Goal: Transaction & Acquisition: Purchase product/service

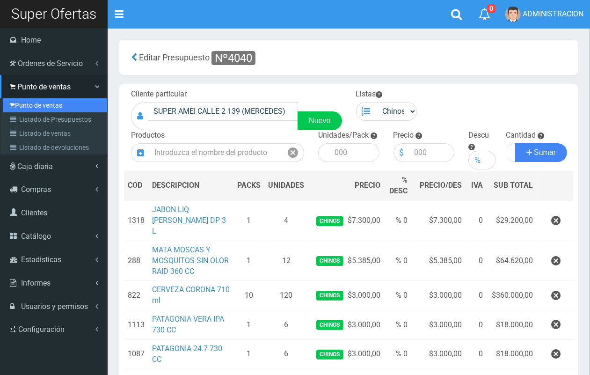
click at [29, 101] on link "Punto de ventas" at bounding box center [55, 105] width 104 height 14
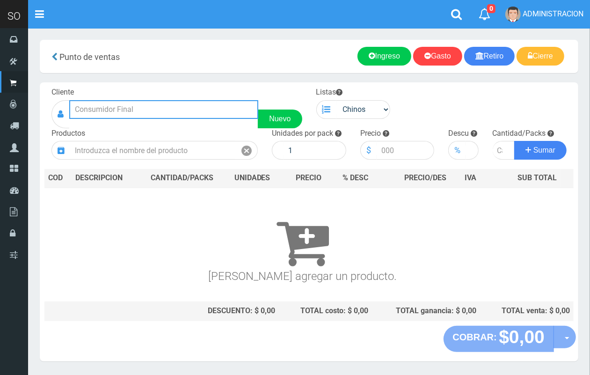
click at [123, 101] on input "text" at bounding box center [163, 109] width 189 height 19
type input "l"
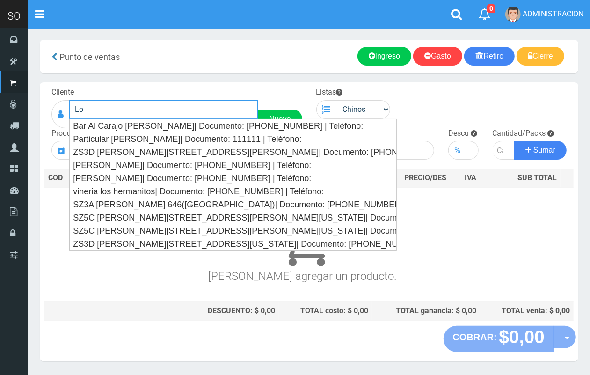
type input "L"
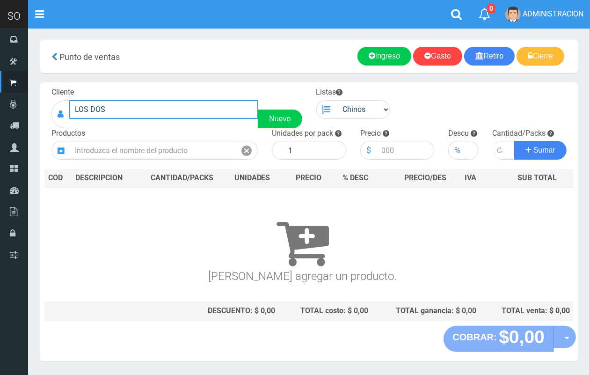
drag, startPoint x: 121, startPoint y: 103, endPoint x: 76, endPoint y: 112, distance: 45.3
click at [76, 112] on input "LOS DOS" at bounding box center [163, 109] width 189 height 19
click at [108, 104] on input "LOS DOS" at bounding box center [163, 109] width 189 height 19
click at [54, 103] on div "LOS DOS Nuevo" at bounding box center [176, 114] width 251 height 28
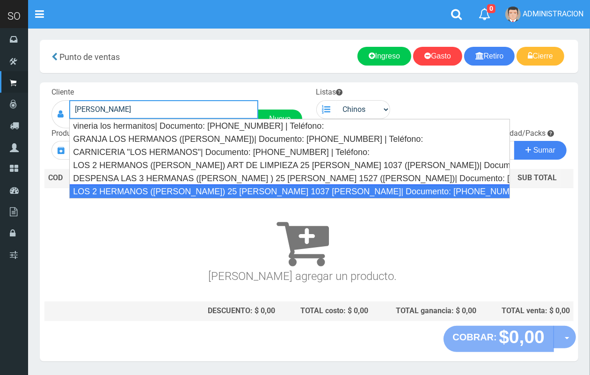
click at [209, 185] on div "LOS 2 HERMANOS (DANIEL) 25 DE MAYO 1037 GILES| Documento: 7667484748 | Teléfono:" at bounding box center [289, 191] width 440 height 14
type input "LOS 2 HERMANOS (DANIEL) 25 DE MAYO 1037 GILES| Documento: 7667484748 | Teléfono:"
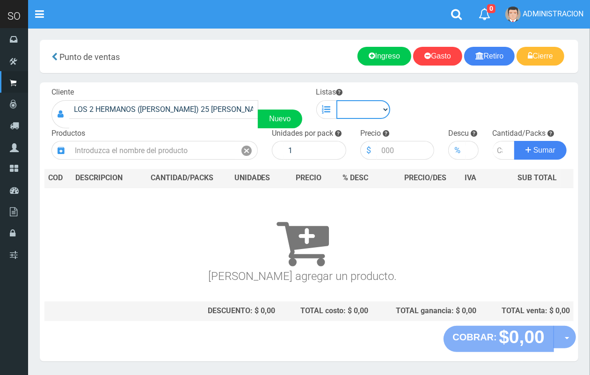
drag, startPoint x: 380, startPoint y: 111, endPoint x: 375, endPoint y: 116, distance: 7.3
click at [380, 111] on select "Chinos . ." at bounding box center [363, 109] width 54 height 19
select select "1"
click at [336, 100] on select "Chinos . ." at bounding box center [363, 109] width 54 height 19
click at [202, 139] on div "Productos" at bounding box center [154, 144] width 220 height 32
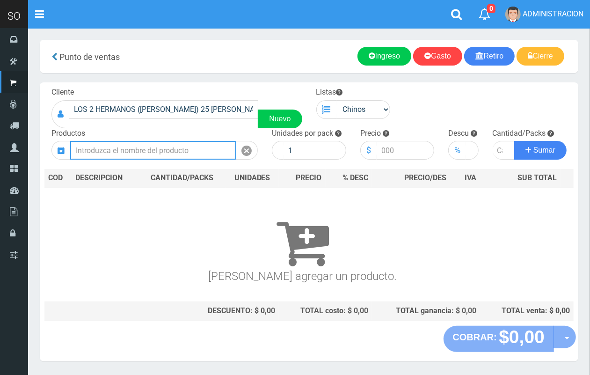
click at [201, 146] on input "text" at bounding box center [153, 150] width 166 height 19
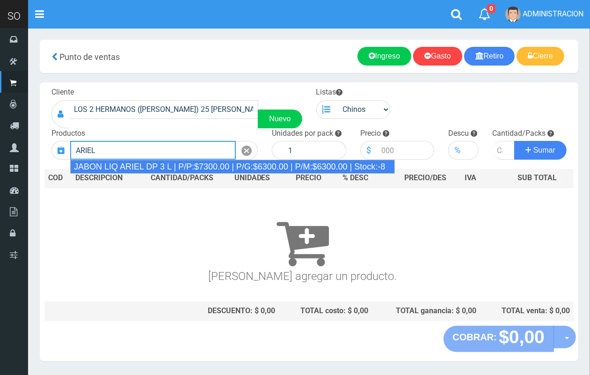
click at [211, 166] on div "JABON LIQ ARIEL DP 3 L | P/P:$7300.00 | P/G:$6300.00 | P/M:$6300.00 | Stock:-8" at bounding box center [232, 166] width 324 height 14
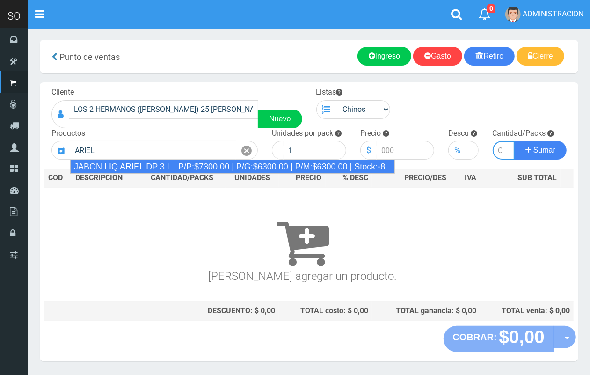
type input "JABON LIQ ARIEL DP 3 L | P/P:$7300.00 | P/G:$6300.00 | P/M:$6300.00 | Stock:-8"
type input "4"
type input "7300.00"
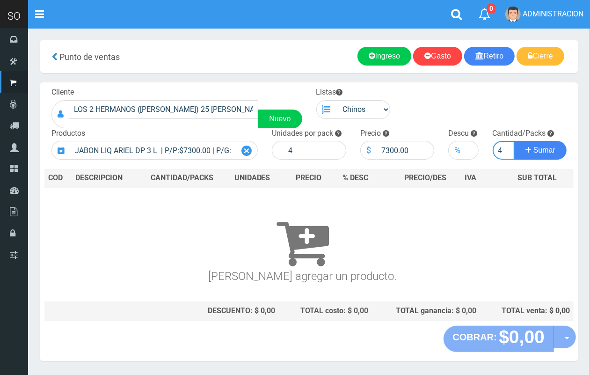
scroll to position [0, 1]
type input "4"
click at [514, 141] on button "Sumar" at bounding box center [540, 150] width 52 height 19
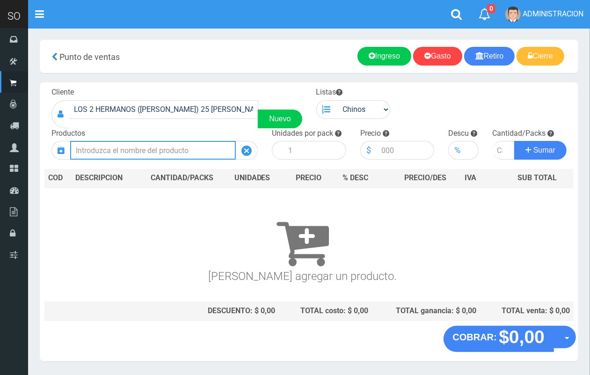
scroll to position [0, 0]
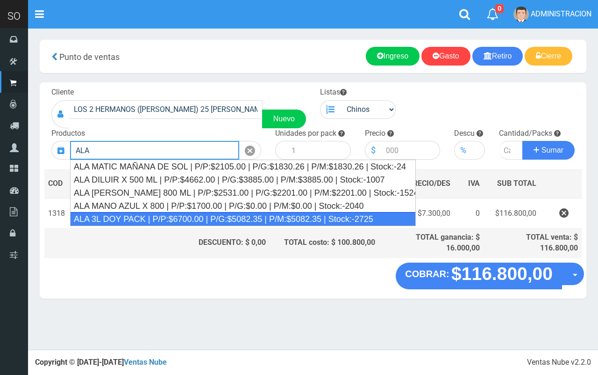
click at [205, 216] on div "ALA 3L DOY PACK | P/P:$6700.00 | P/G:$5082.35 | P/M:$5082.35 | Stock:-2725" at bounding box center [243, 219] width 346 height 14
type input "ALA 3L DOY PACK | P/P:$6700.00 | P/G:$5082.35 | P/M:$5082.35 | Stock:-2725"
type input "4"
type input "6700.00"
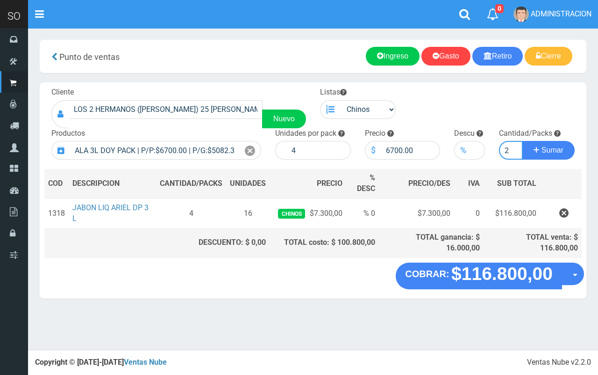
type input "2"
click at [523, 141] on button "Sumar" at bounding box center [549, 150] width 52 height 19
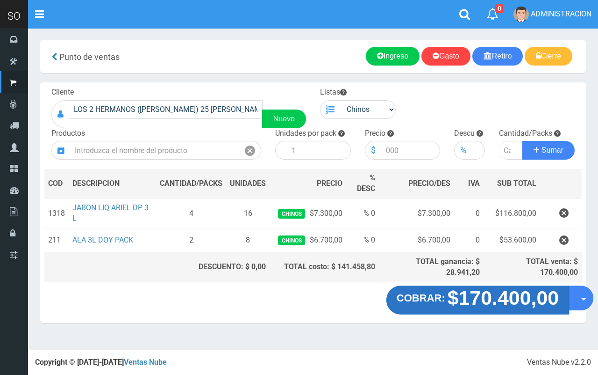
click at [560, 304] on button "COBRAR: $170.400,00" at bounding box center [478, 300] width 183 height 29
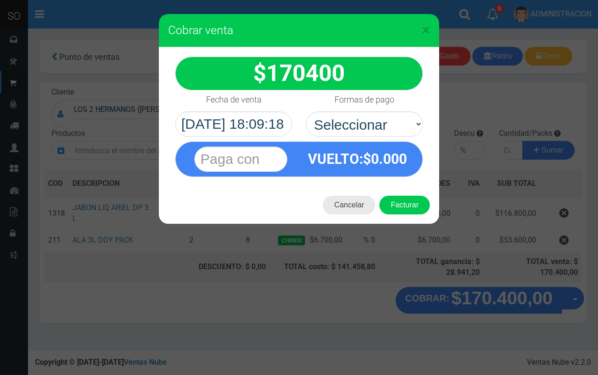
click at [354, 200] on button "Cancelar" at bounding box center [349, 204] width 52 height 19
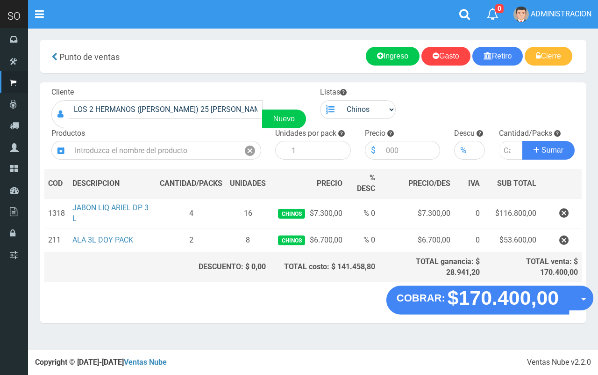
drag, startPoint x: 576, startPoint y: 297, endPoint x: 562, endPoint y: 310, distance: 18.9
click at [576, 298] on button "Opciones" at bounding box center [581, 298] width 25 height 25
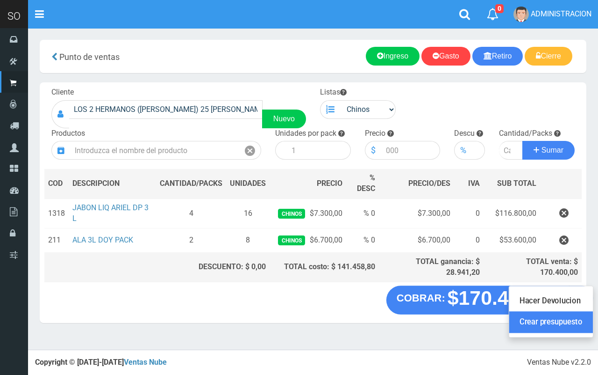
click at [546, 319] on link "Crear presupuesto" at bounding box center [552, 322] width 84 height 22
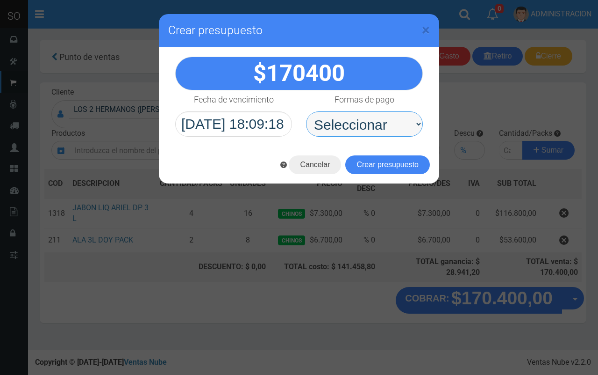
drag, startPoint x: 342, startPoint y: 115, endPoint x: 343, endPoint y: 134, distance: 18.7
click at [342, 115] on select "Seleccionar Efectivo Tarjeta de Crédito Depósito Débito" at bounding box center [364, 123] width 117 height 25
select select "Efectivo"
click at [306, 111] on select "Seleccionar Efectivo Tarjeta de Crédito Depósito Débito" at bounding box center [364, 123] width 117 height 25
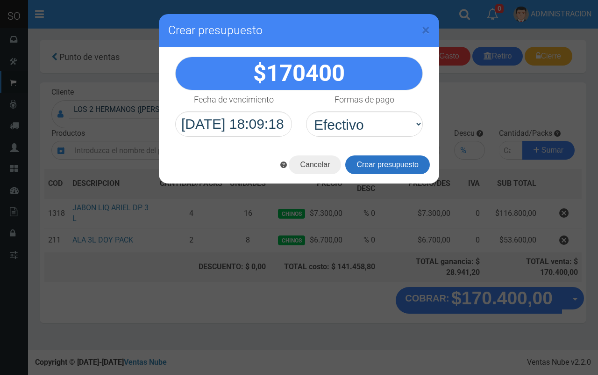
click at [363, 166] on button "Crear presupuesto" at bounding box center [388, 164] width 85 height 19
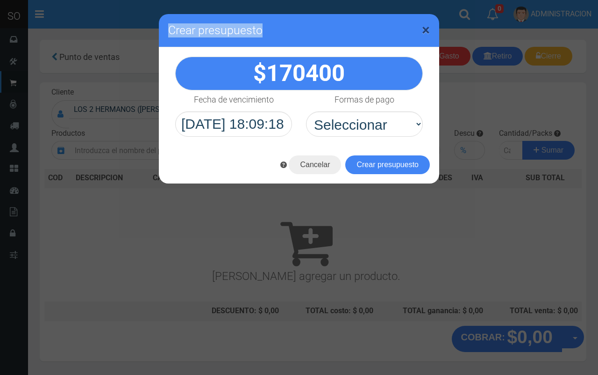
click at [426, 29] on div "× Crear presupuesto" at bounding box center [299, 30] width 281 height 33
click at [426, 29] on span "×" at bounding box center [426, 30] width 8 height 18
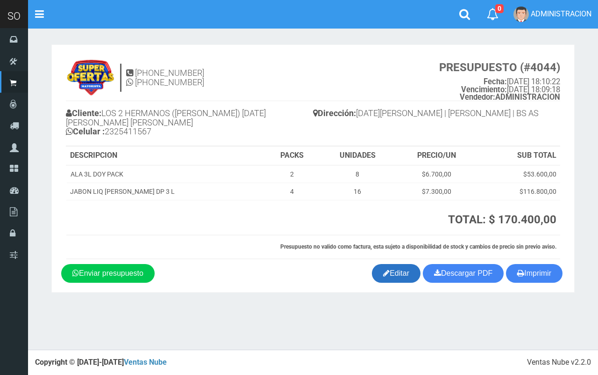
click at [386, 264] on link "Editar" at bounding box center [396, 273] width 49 height 19
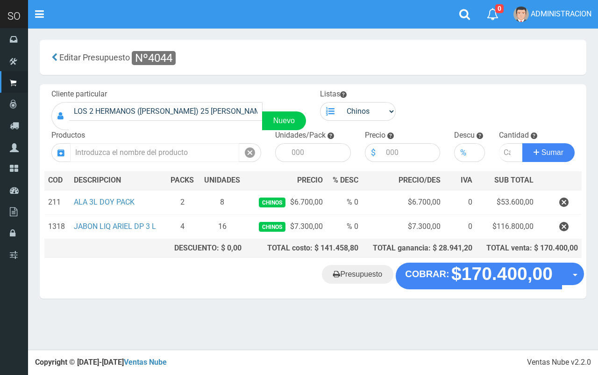
click at [153, 157] on input "text" at bounding box center [154, 152] width 169 height 19
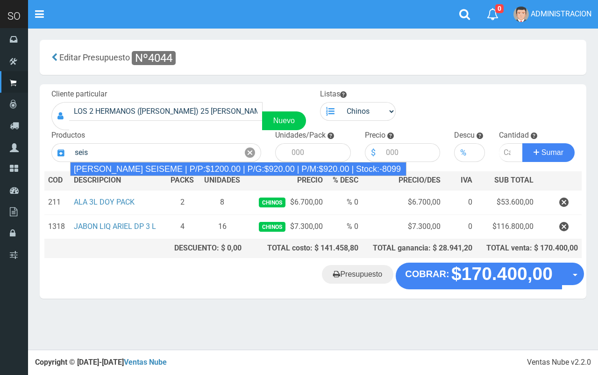
click at [199, 166] on div "JABON BLANCO SEISEME | P/P:$1200.00 | P/G:$920.00 | P/M:$920.00 | Stock:-8099" at bounding box center [238, 169] width 337 height 14
type input "JABON BLANCO SEISEME | P/P:$1200.00 | P/G:$920.00 | P/M:$920.00 | Stock:-8099"
type input "50"
type input "1200.00"
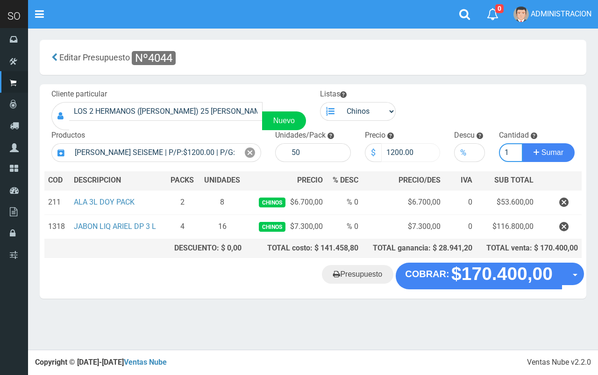
type input "1"
click at [523, 143] on button "Sumar" at bounding box center [549, 152] width 52 height 19
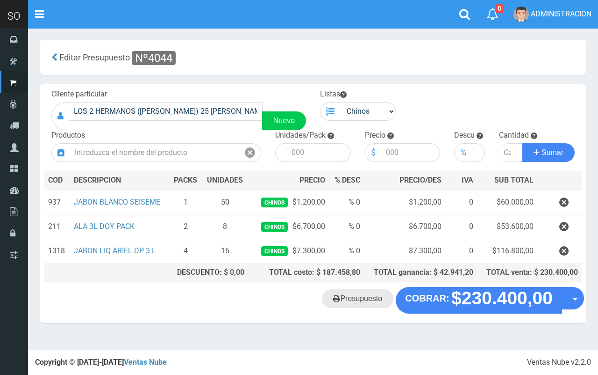
click at [362, 300] on link "Presupuesto" at bounding box center [358, 298] width 72 height 19
